Goal: Communication & Community: Ask a question

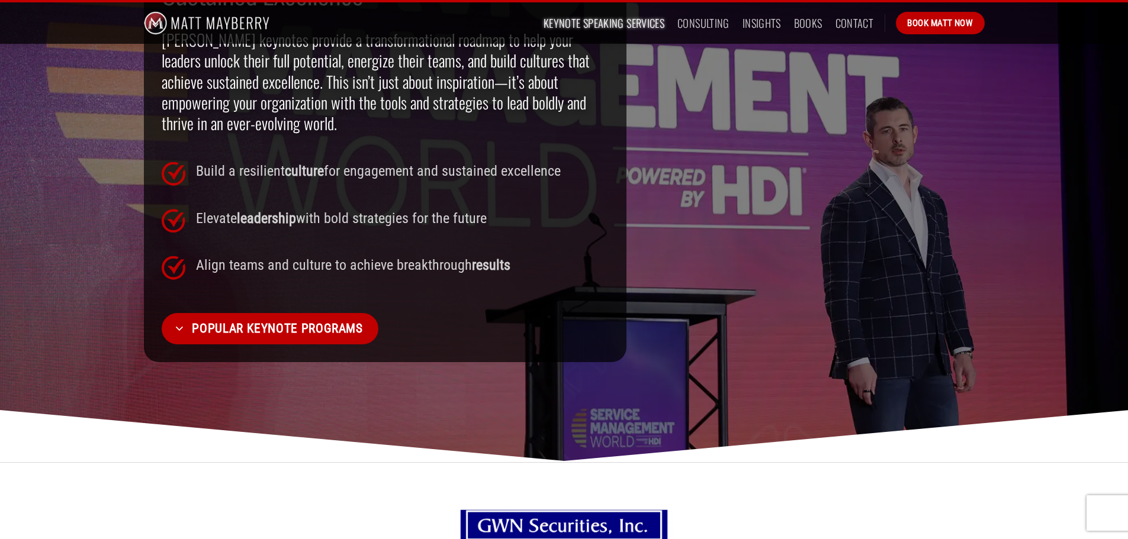
scroll to position [888, 0]
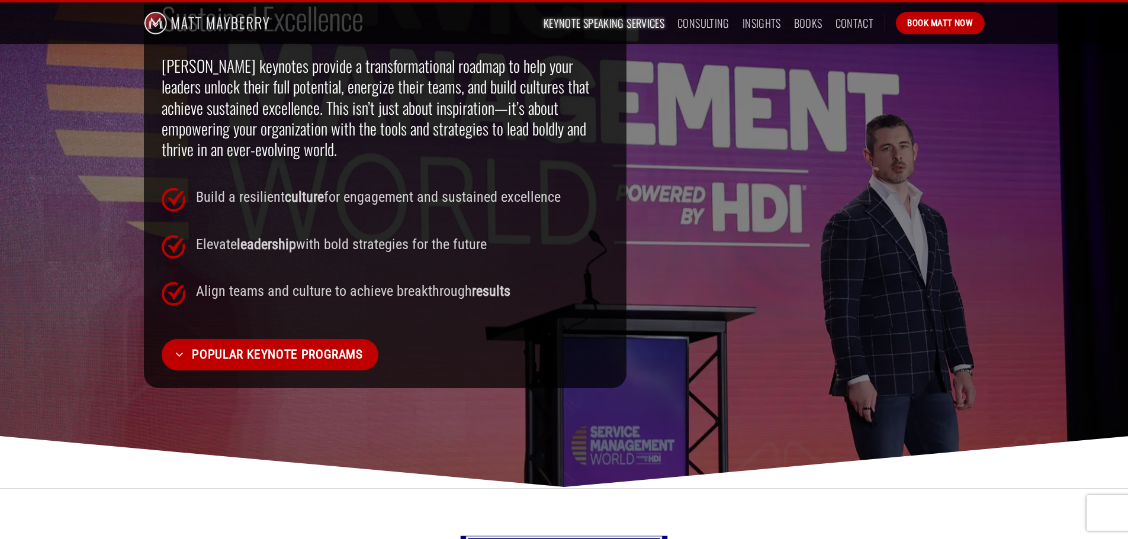
click at [18, 305] on div "Keynotes That Redefine Success And Drive Sustained Excellence Matt Mayberry’s k…" at bounding box center [564, 166] width 1128 height 444
click at [804, 26] on link "Books" at bounding box center [808, 22] width 28 height 21
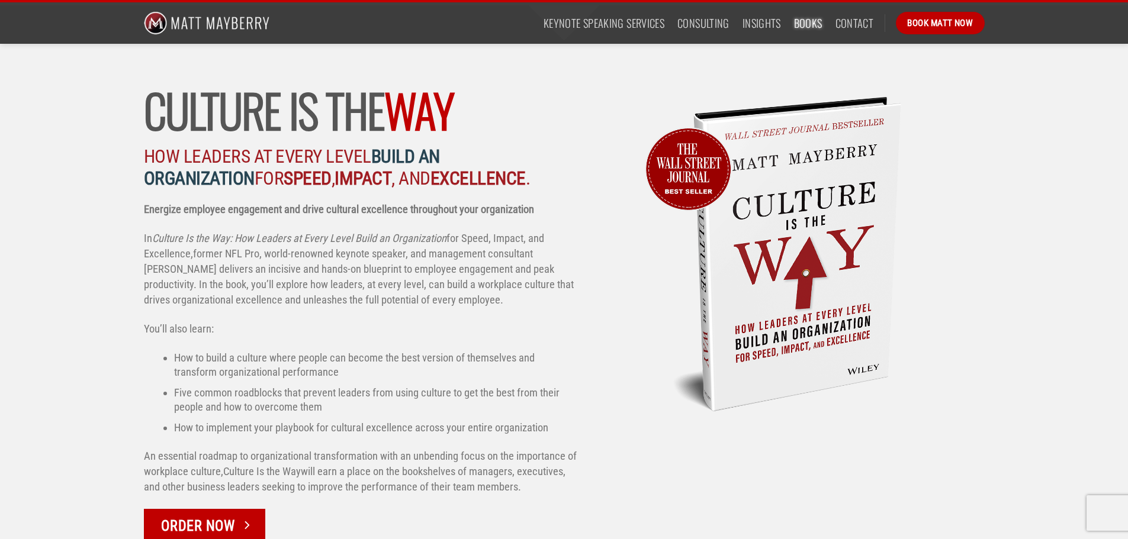
scroll to position [921, 0]
click at [853, 19] on link "Contact" at bounding box center [855, 22] width 38 height 21
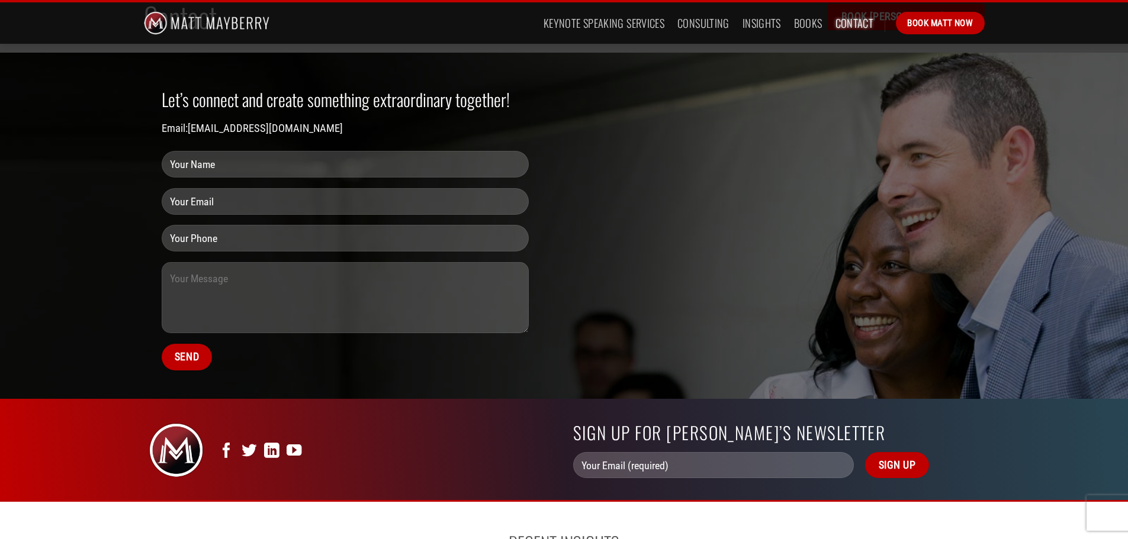
scroll to position [59, 0]
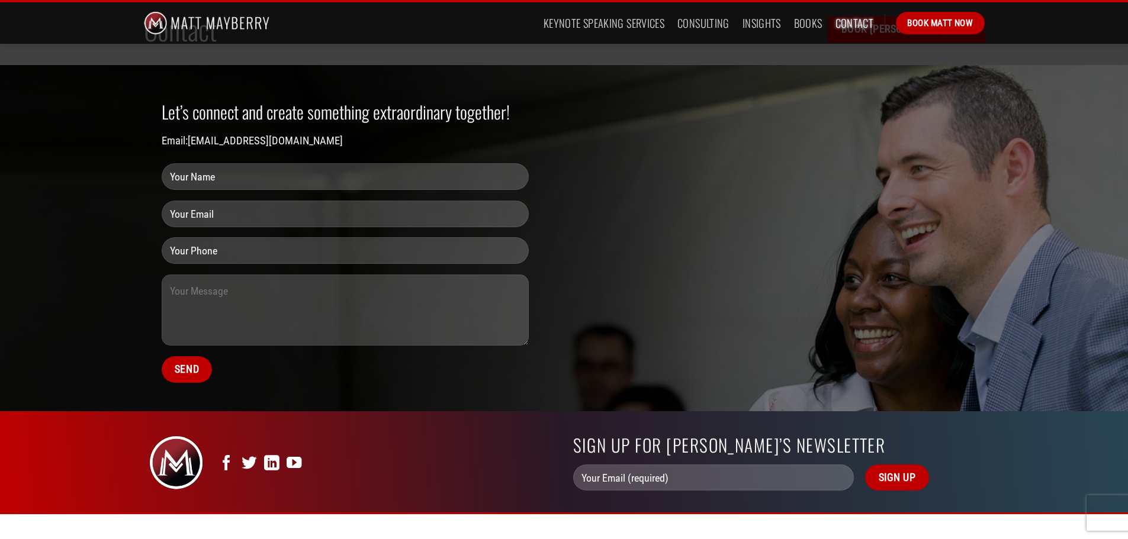
click at [229, 175] on input "Contact form" at bounding box center [345, 176] width 367 height 27
type input "[PERSON_NAME]"
type input "[EMAIL_ADDRESS][DOMAIN_NAME]"
type input "8166162334"
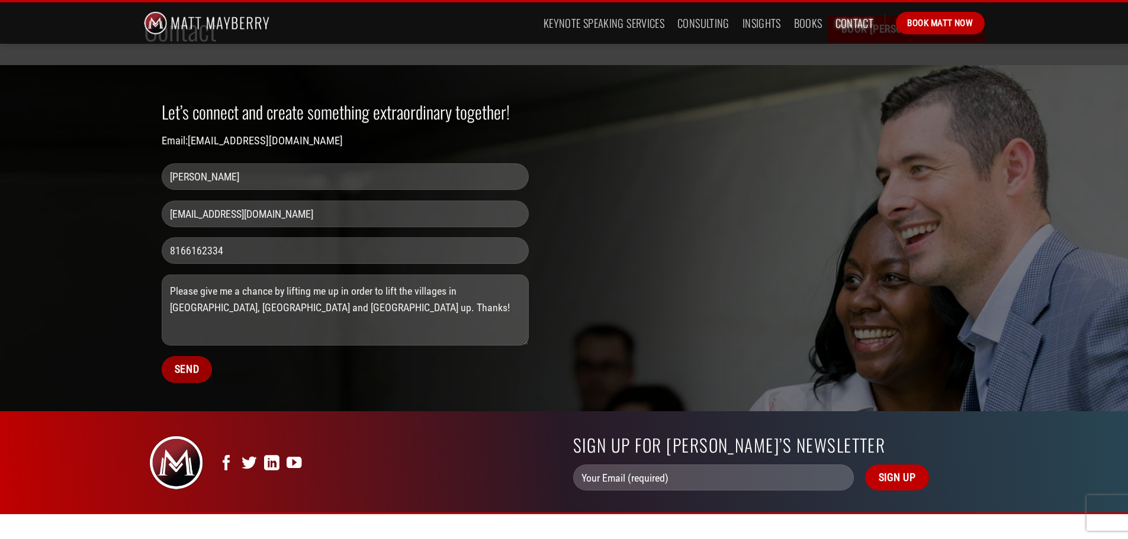
type textarea "Please give me a chance by lifting me up in order to lift the villages in [GEOG…"
click at [184, 367] on input "Send" at bounding box center [187, 369] width 51 height 27
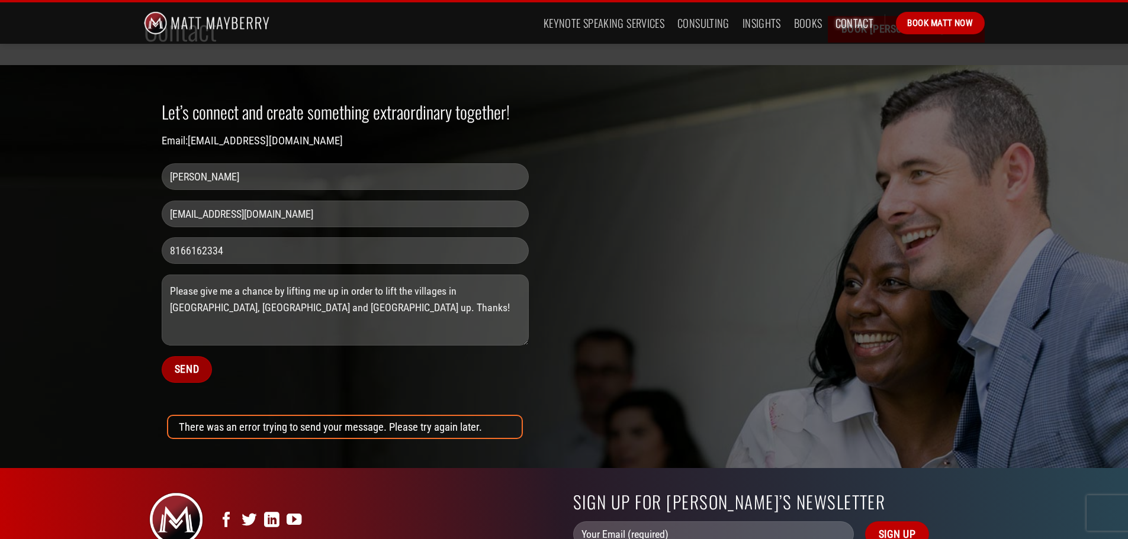
click at [187, 371] on input "Send" at bounding box center [187, 369] width 51 height 27
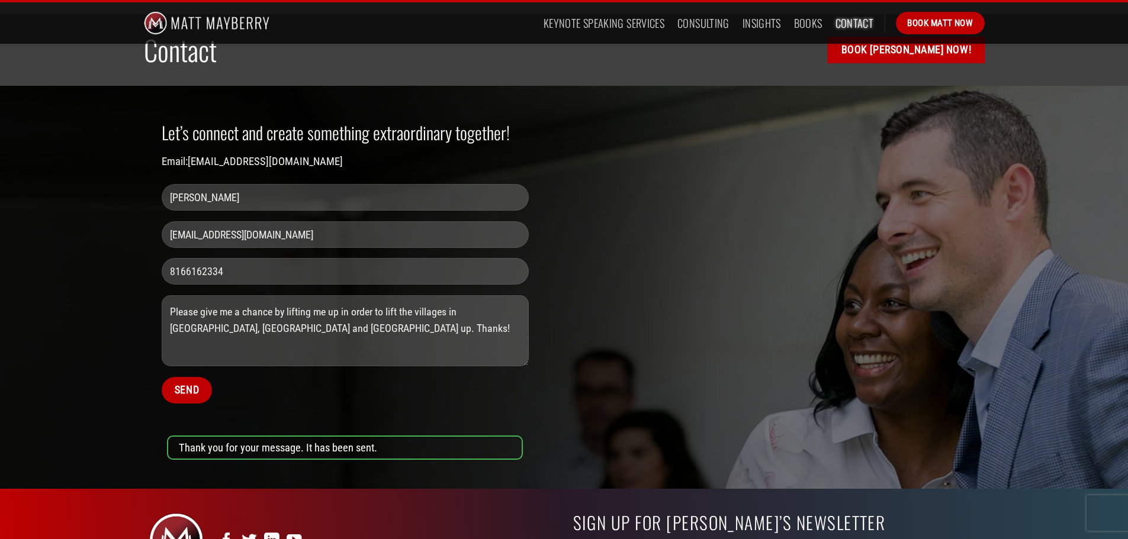
scroll to position [0, 0]
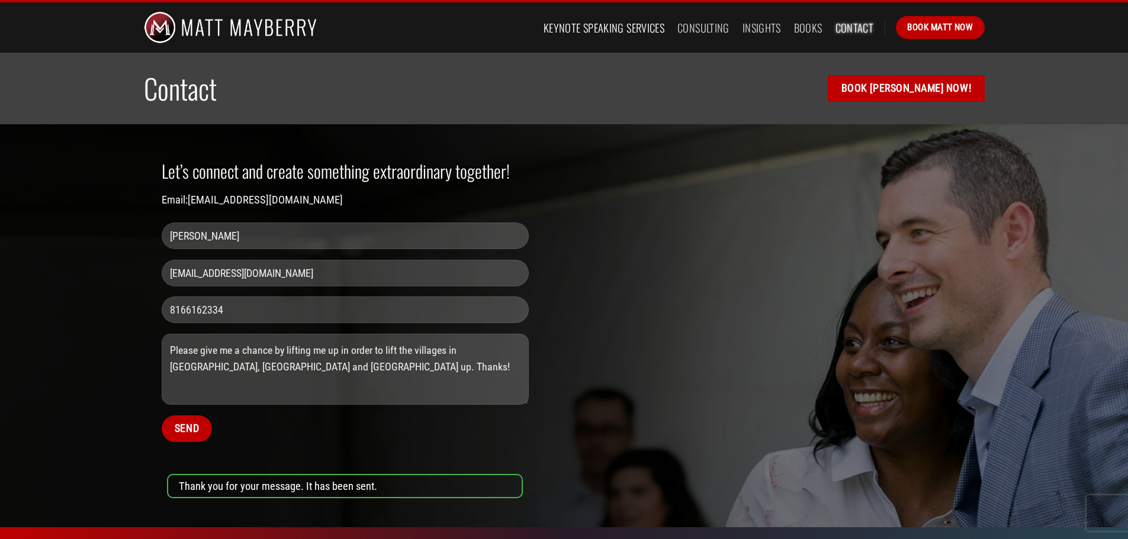
click at [631, 30] on link "Keynote Speaking Services" at bounding box center [604, 27] width 121 height 21
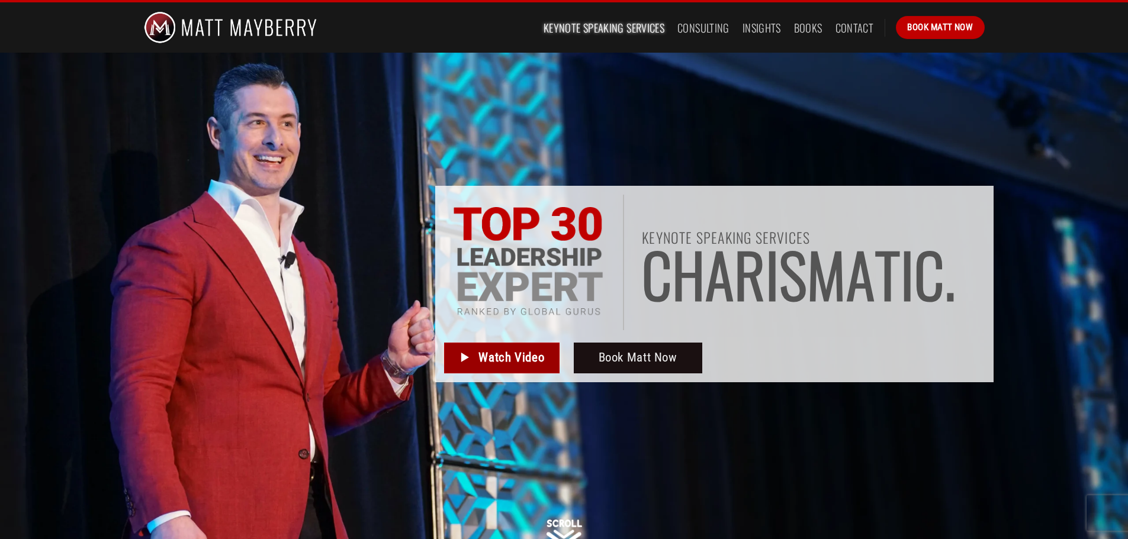
click at [522, 360] on span "Watch Video" at bounding box center [511, 358] width 66 height 20
